Goal: Check status: Check status

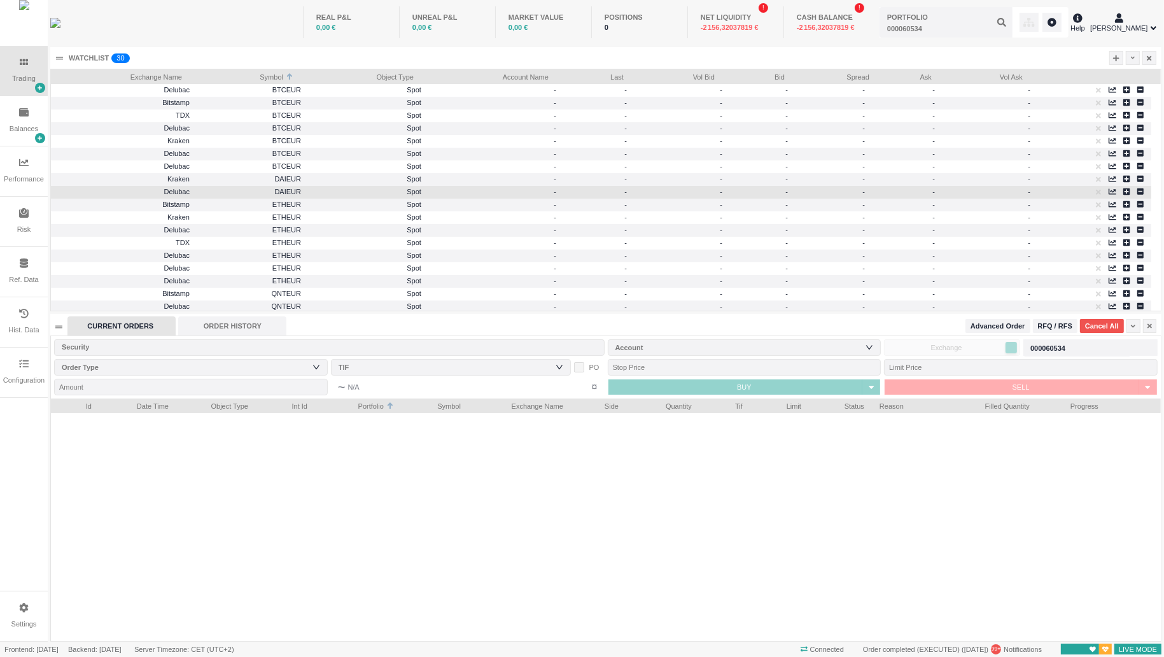
scroll to position [243, 1110]
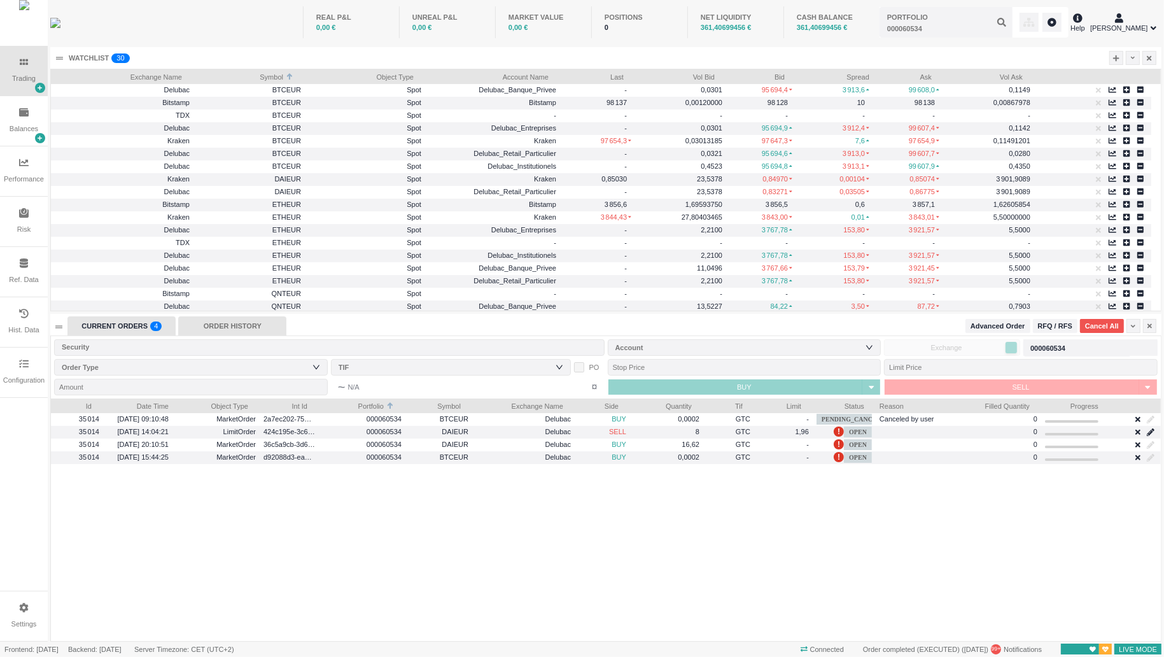
click at [222, 327] on div "ORDER HISTORY" at bounding box center [232, 325] width 108 height 19
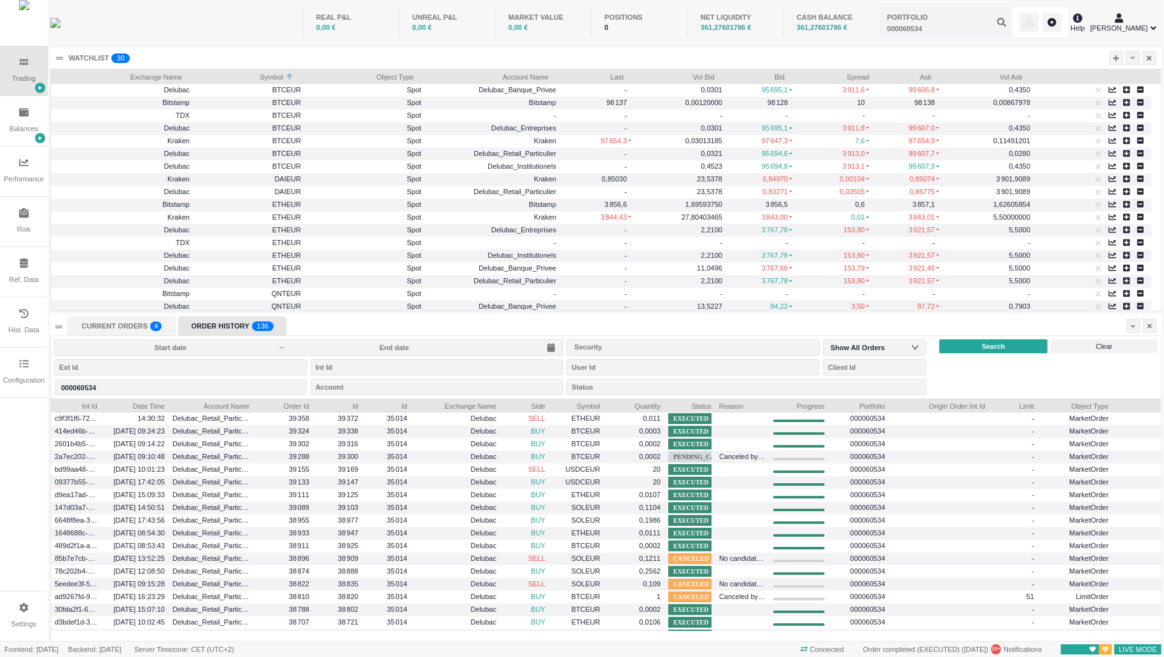
click at [174, 343] on input at bounding box center [171, 347] width 218 height 10
click at [572, 319] on div "CURRENT ORDERS 0 1 2 3 4 5 6 7 8 9 0 1 2 3 4 5 6 7 8 9 0 1 2 3 4 5 6 7 8 9 ORDE…" at bounding box center [603, 325] width 1072 height 19
click at [390, 346] on input at bounding box center [395, 347] width 218 height 10
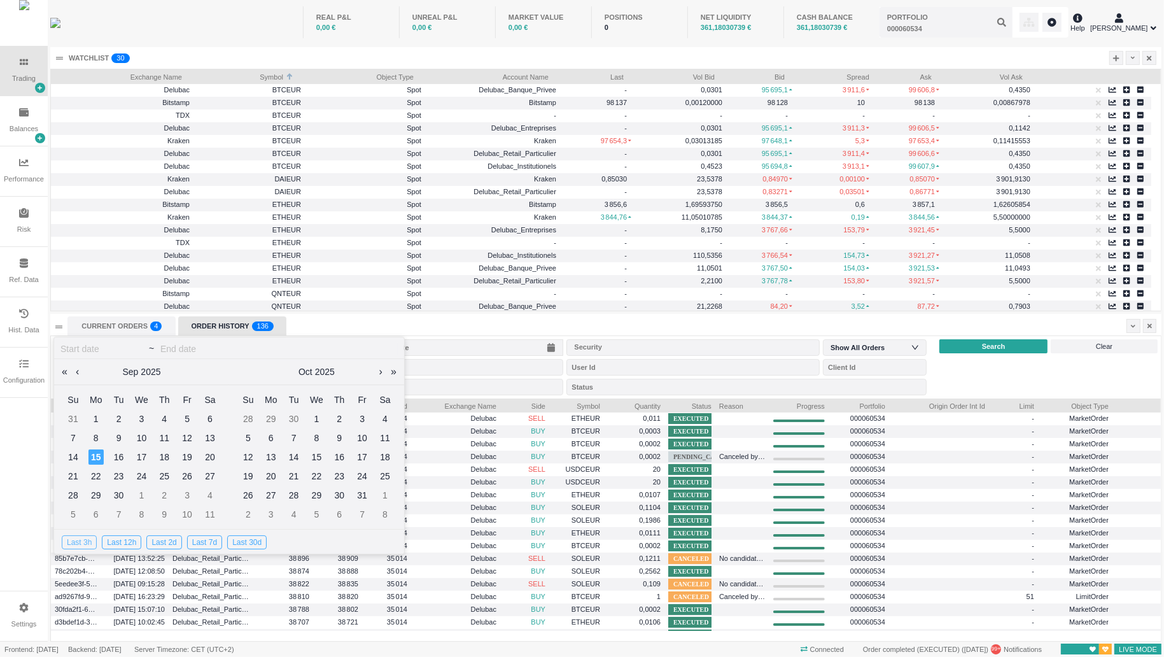
click at [72, 547] on div "Last 3h" at bounding box center [79, 542] width 35 height 14
type input "[DATE]"
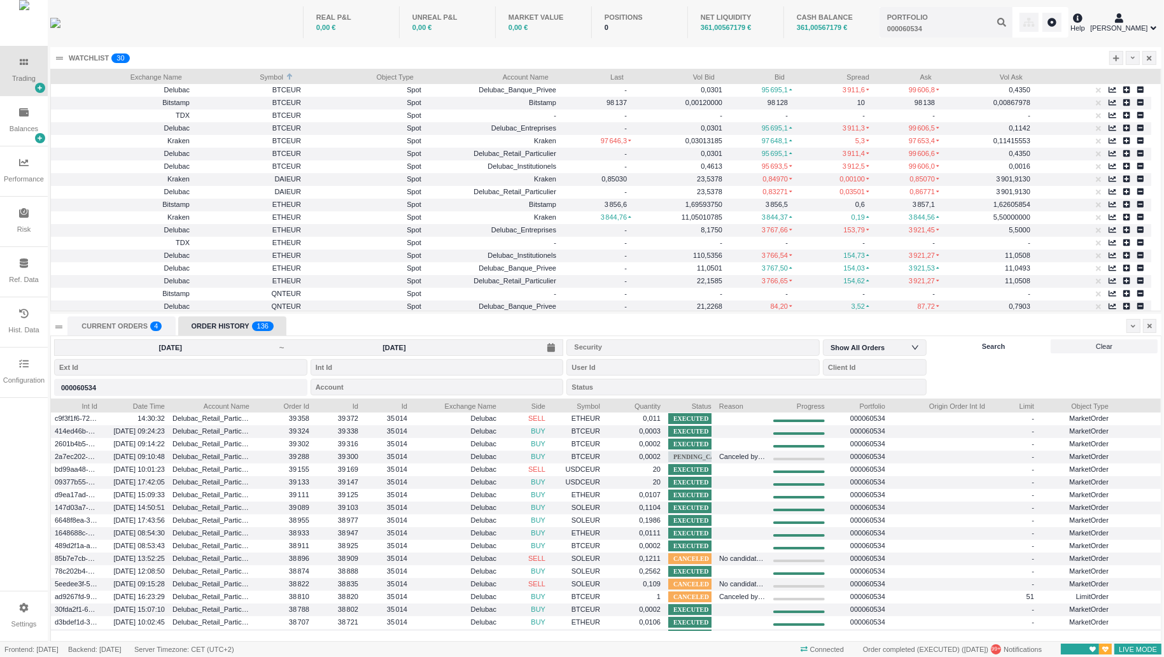
click at [962, 343] on div "Search" at bounding box center [993, 346] width 108 height 14
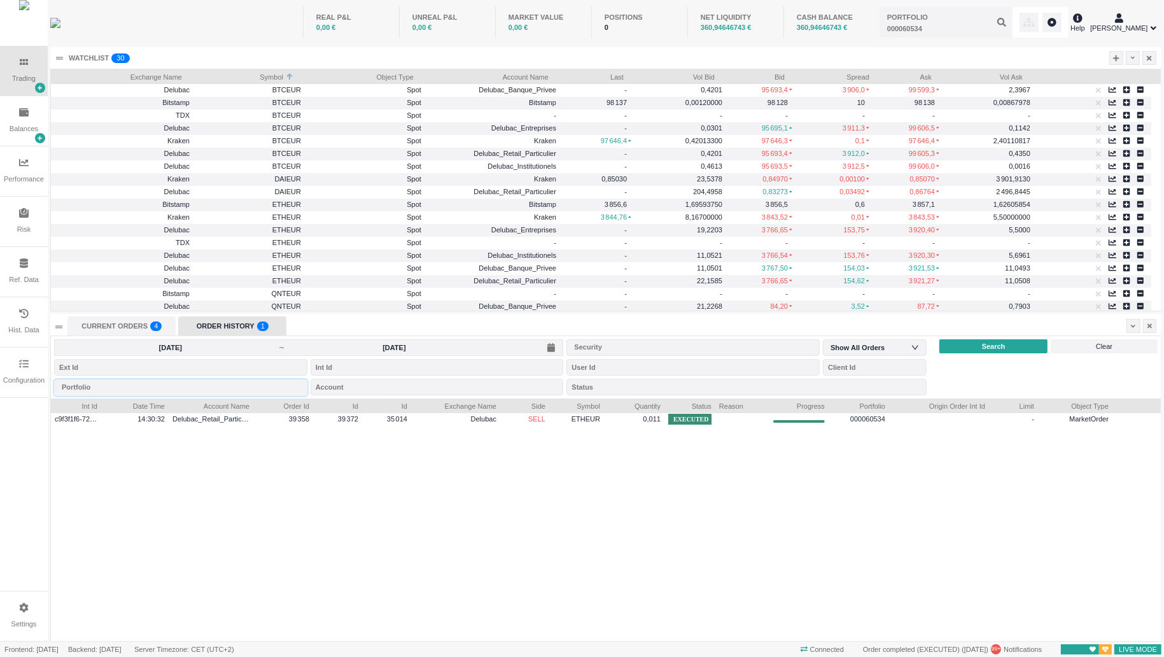
click at [209, 386] on div "Portfolio" at bounding box center [180, 387] width 253 height 17
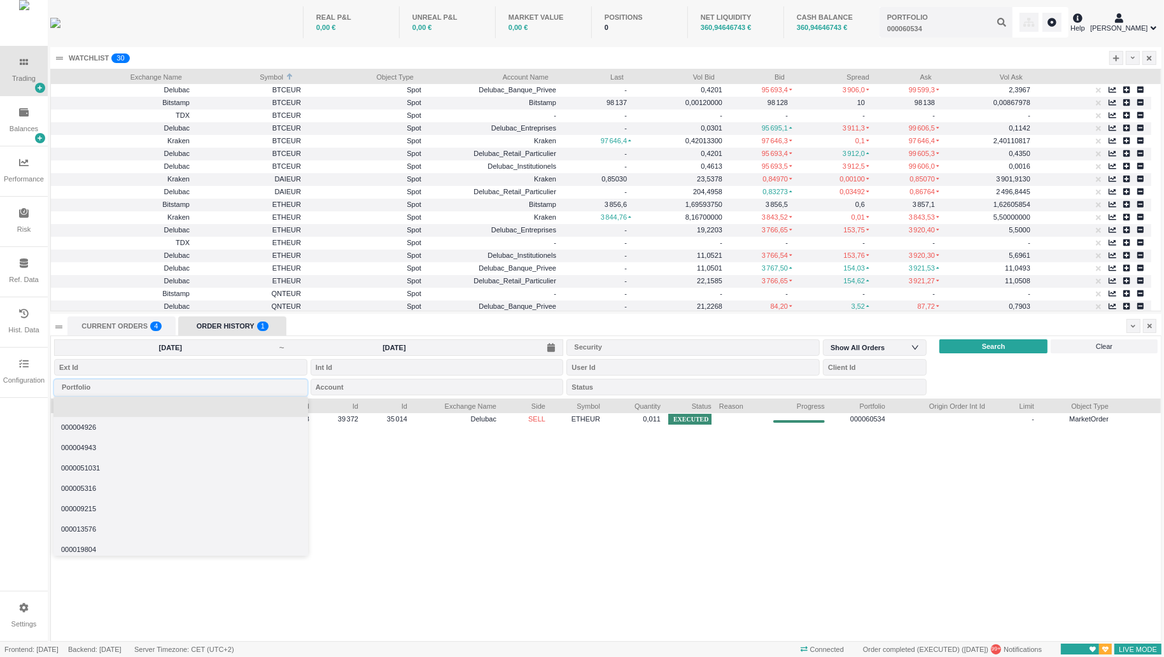
click at [143, 412] on li at bounding box center [180, 406] width 255 height 20
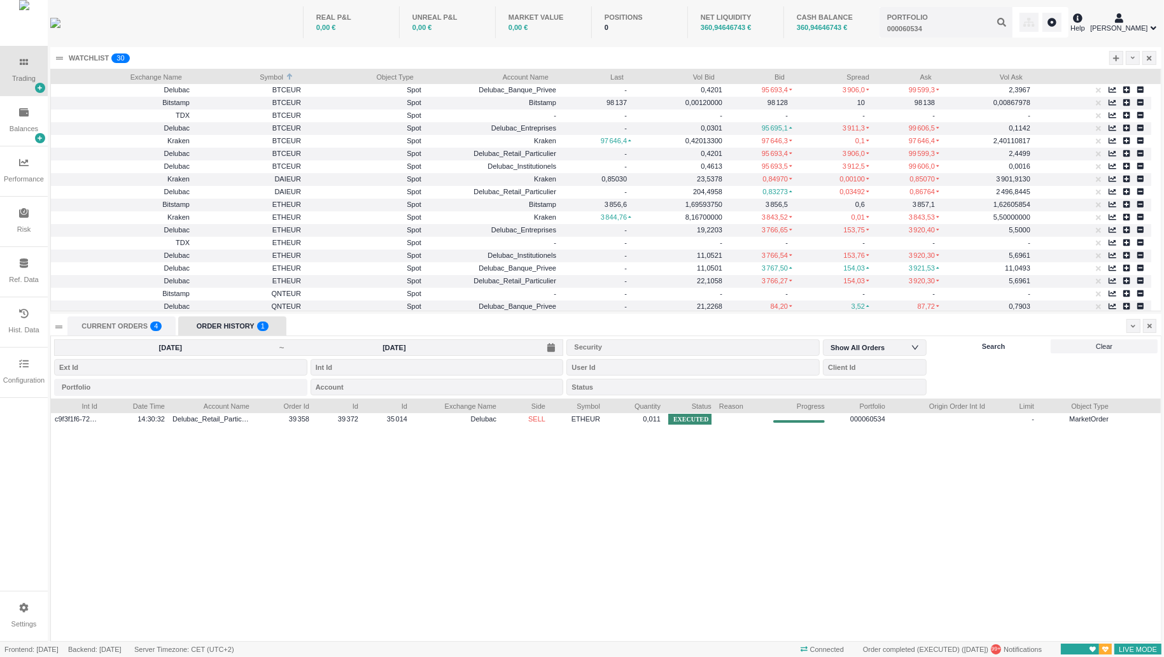
click at [1005, 347] on div "Search" at bounding box center [993, 346] width 108 height 14
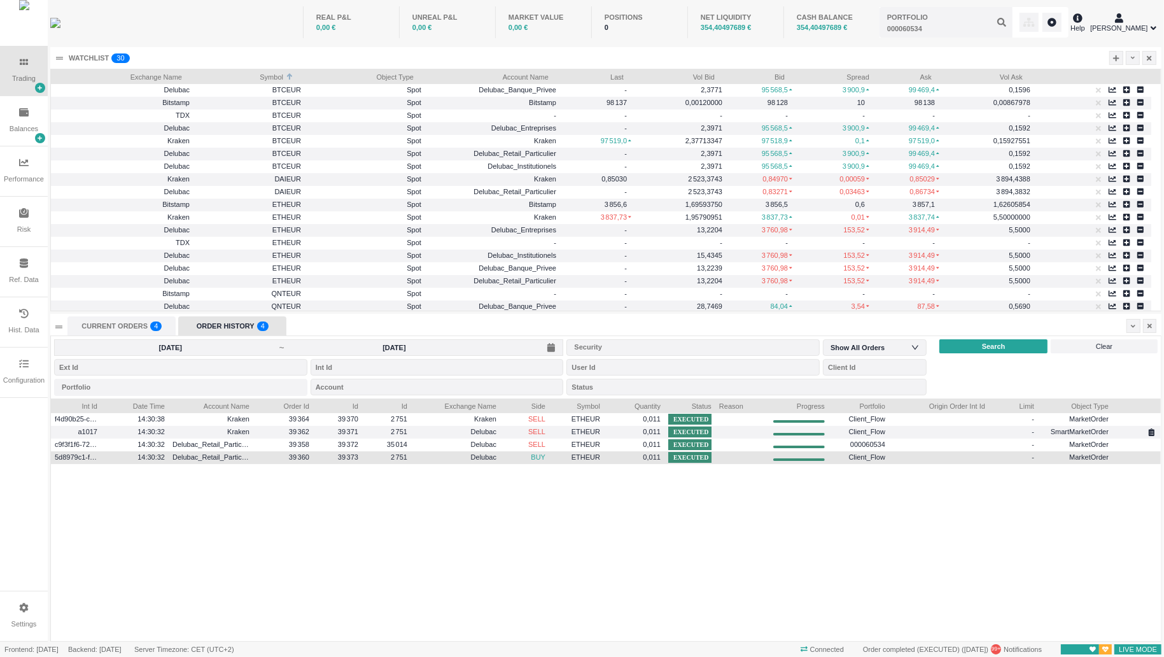
click at [355, 455] on span "39 373" at bounding box center [348, 457] width 20 height 8
click at [355, 455] on span "39 373" at bounding box center [347, 457] width 20 height 8
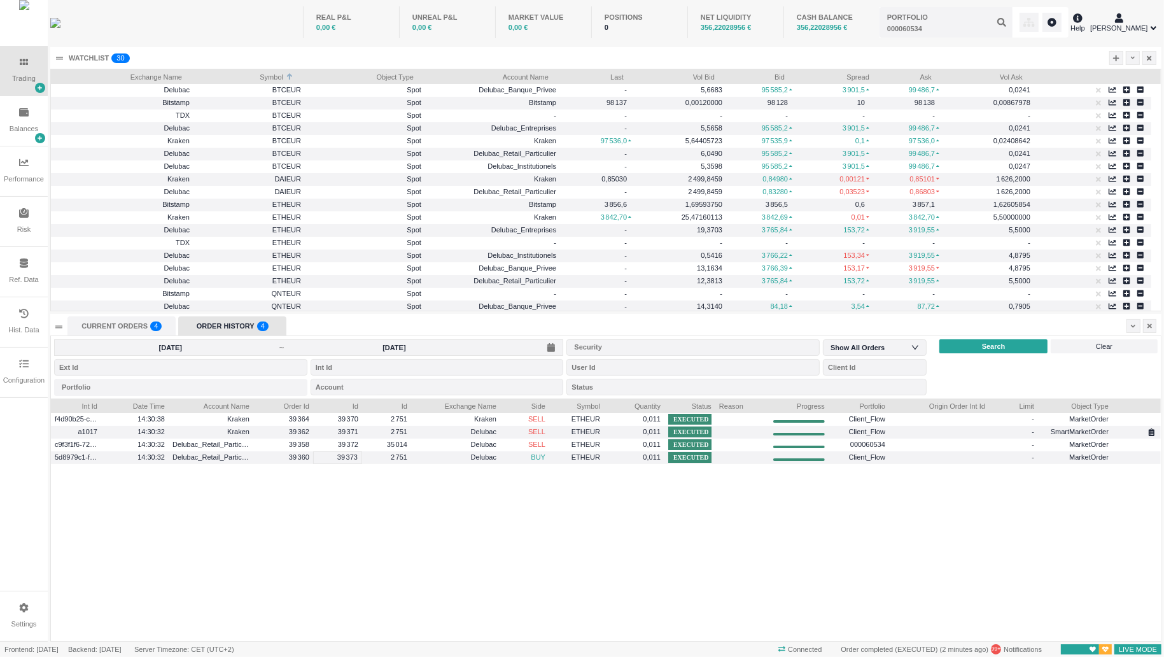
click at [990, 353] on div "[DATE] ~ [DATE] Security Show All Orders Portfolio Account Status Search Clear" at bounding box center [606, 367] width 1110 height 62
click at [991, 349] on span "Search" at bounding box center [994, 346] width 24 height 11
click at [174, 351] on input "[DATE]" at bounding box center [171, 347] width 218 height 10
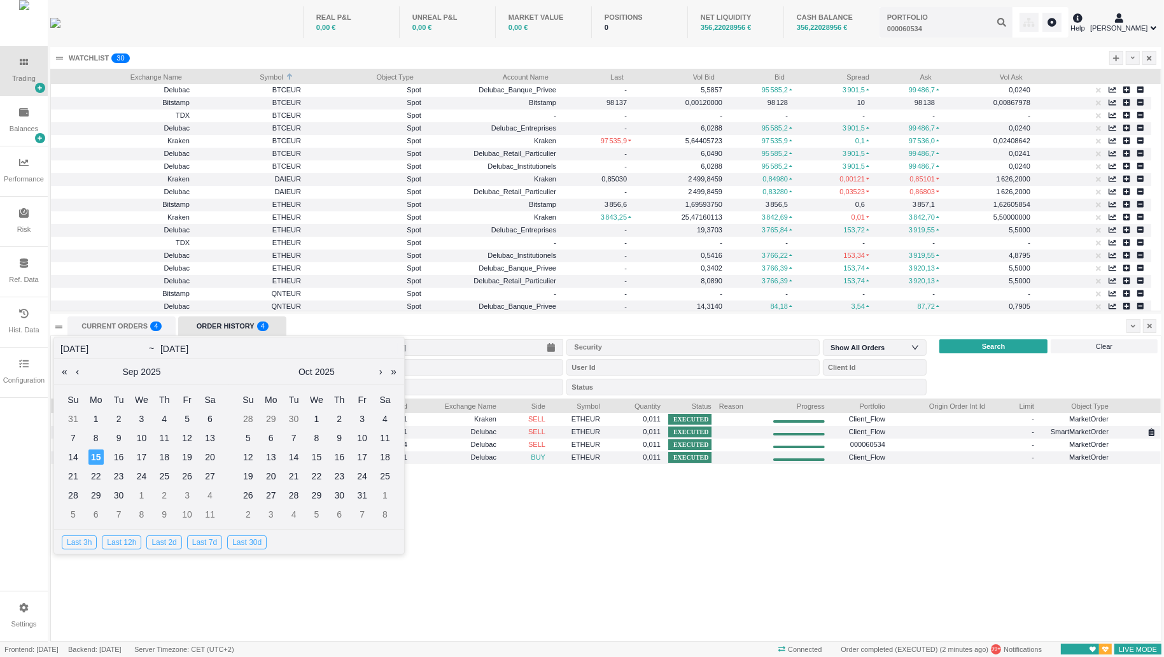
click at [75, 549] on div "Last 3h Last 12h Last 2d Last 7d Last 30d" at bounding box center [167, 541] width 210 height 24
click at [76, 545] on div "Last 3h" at bounding box center [79, 542] width 35 height 14
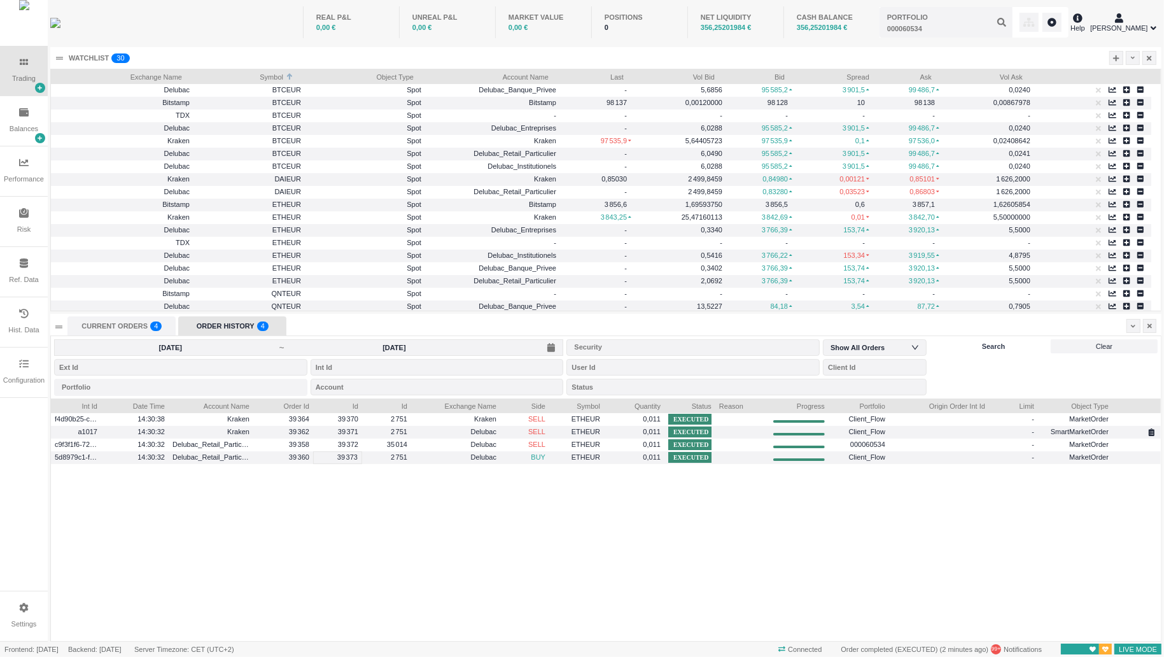
click at [1002, 349] on span "Search" at bounding box center [994, 346] width 24 height 11
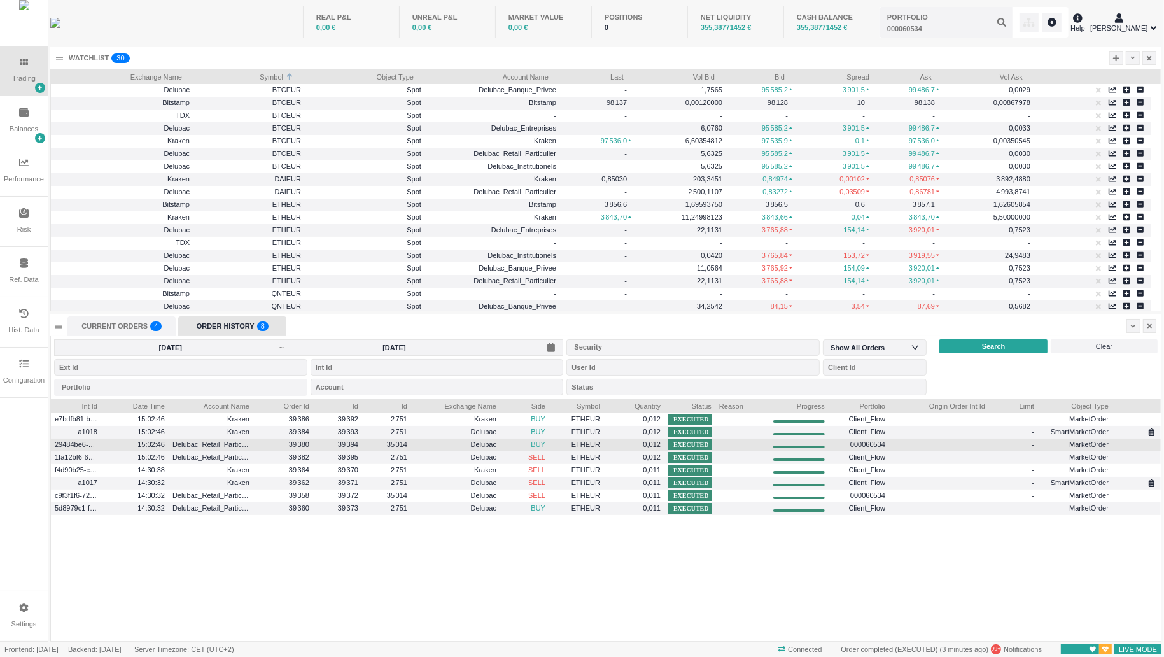
click at [1152, 438] on div at bounding box center [1137, 444] width 40 height 15
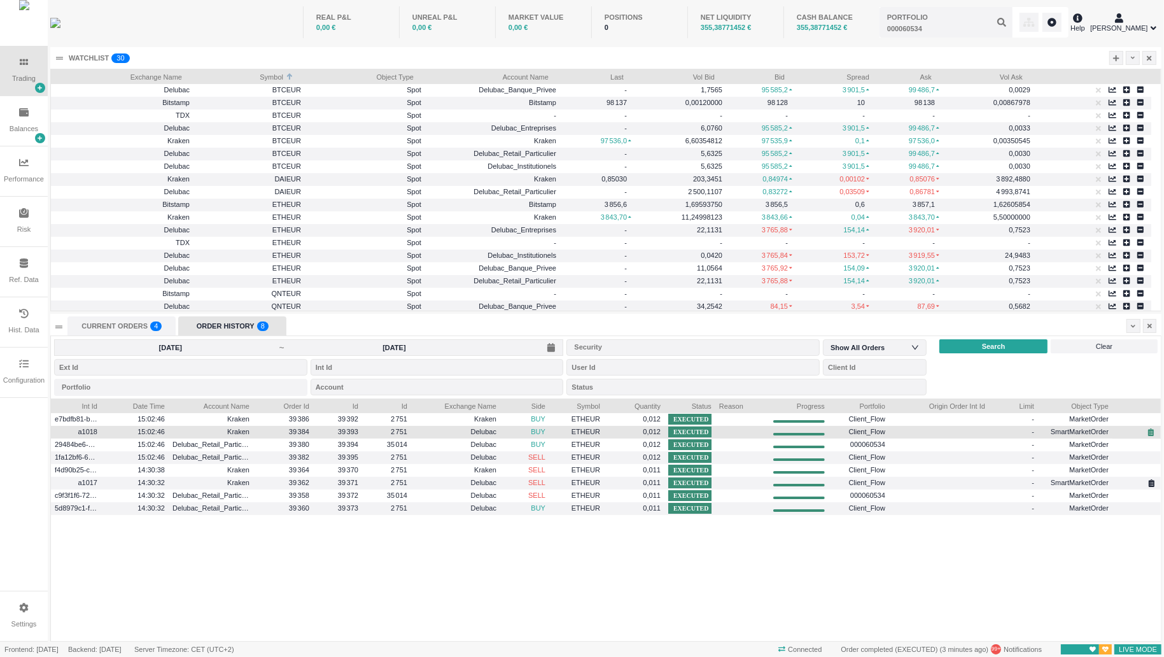
click at [1156, 432] on button at bounding box center [1151, 432] width 12 height 8
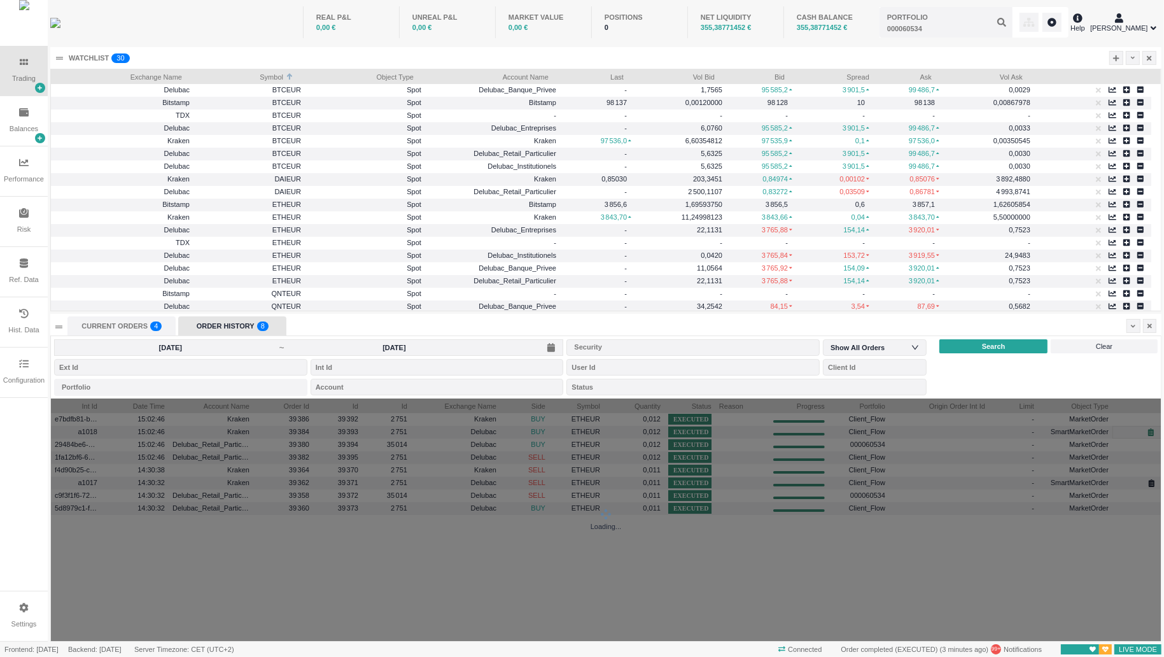
scroll to position [374, 543]
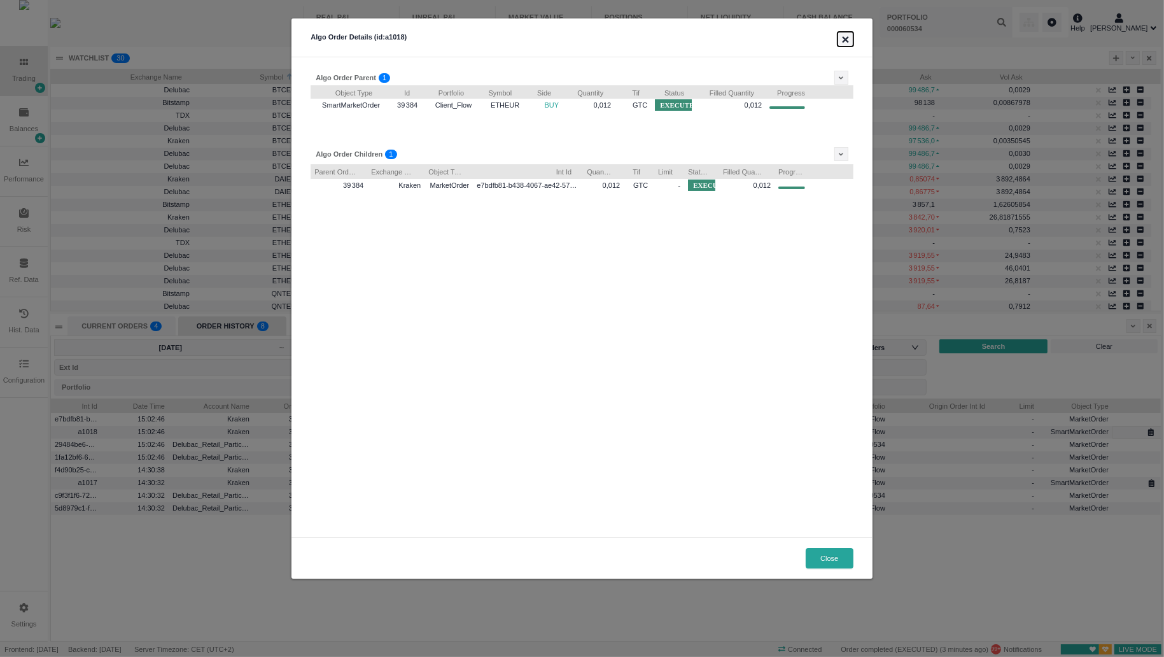
click at [841, 39] on button "×" at bounding box center [844, 39] width 15 height 15
